Goal: Information Seeking & Learning: Learn about a topic

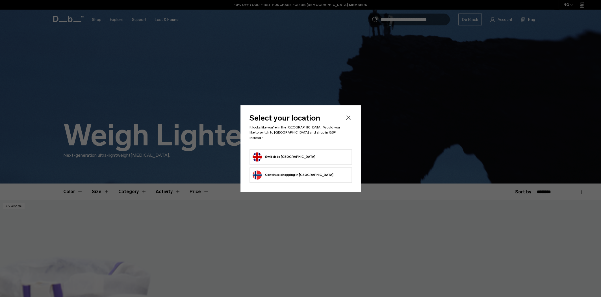
click at [296, 152] on button "Switch to United Kingdom" at bounding box center [283, 156] width 63 height 9
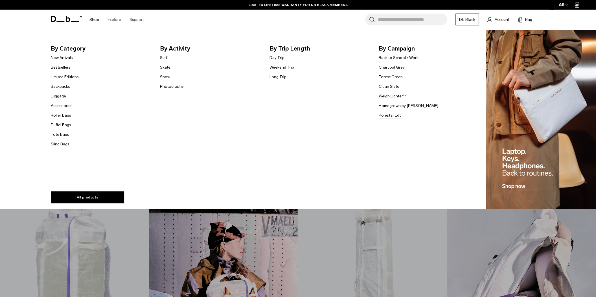
click at [394, 114] on link "Polestar Edt." at bounding box center [390, 115] width 23 height 6
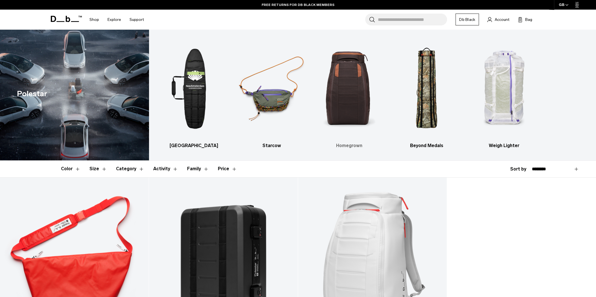
click at [349, 88] on img "3 / 5" at bounding box center [349, 88] width 68 height 101
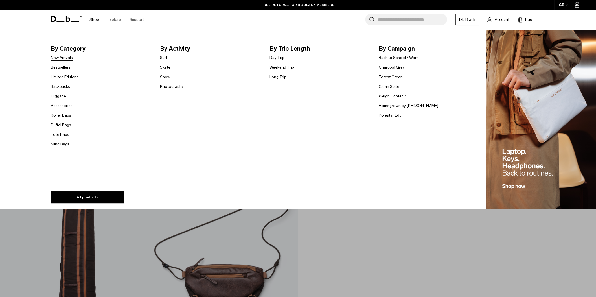
click at [72, 58] on link "New Arrivals" at bounding box center [62, 58] width 22 height 6
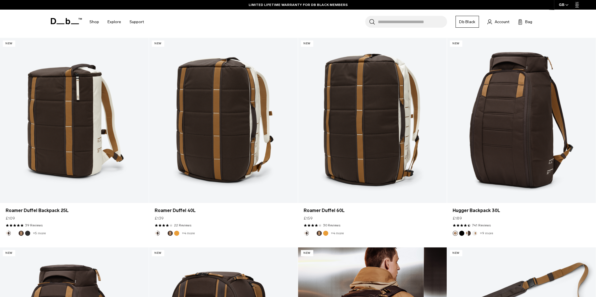
scroll to position [1016, 0]
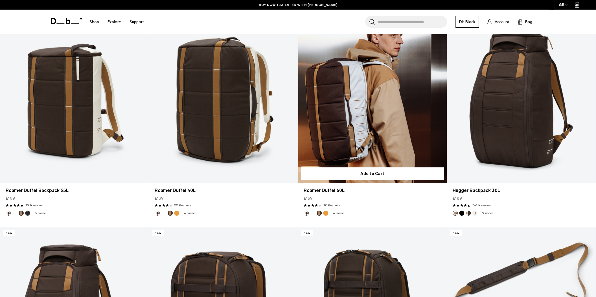
click at [326, 214] on button "Parhelion Orange" at bounding box center [325, 213] width 5 height 5
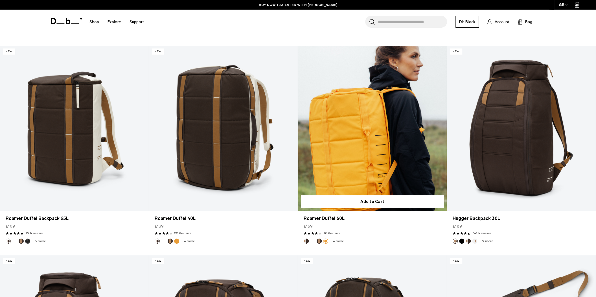
scroll to position [988, 0]
click at [319, 239] on button "Espresso" at bounding box center [319, 241] width 5 height 5
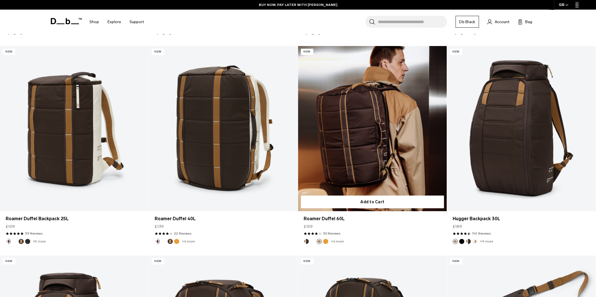
click at [312, 242] on button "White Out" at bounding box center [312, 241] width 5 height 5
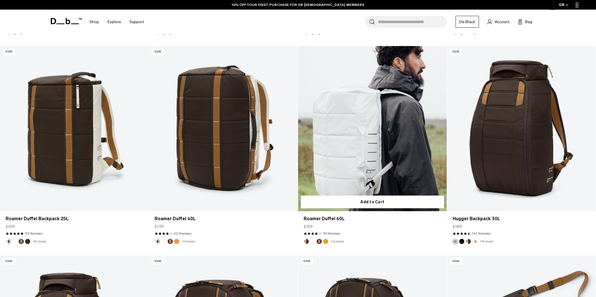
click at [303, 241] on footer "+4 more" at bounding box center [372, 241] width 149 height 5
click at [304, 241] on button "Cappuccino" at bounding box center [306, 241] width 5 height 5
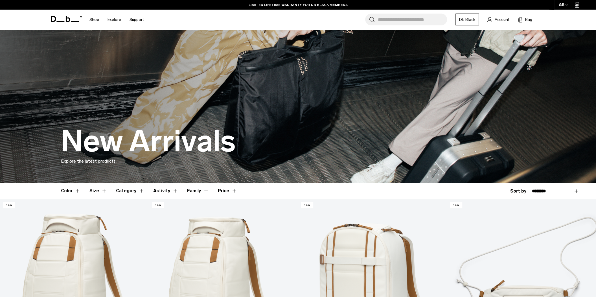
scroll to position [0, 0]
